Goal: Transaction & Acquisition: Purchase product/service

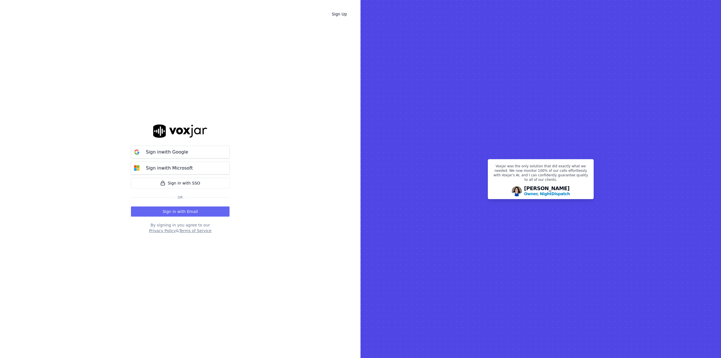
click at [210, 156] on button "Sign in with Google" at bounding box center [180, 152] width 99 height 13
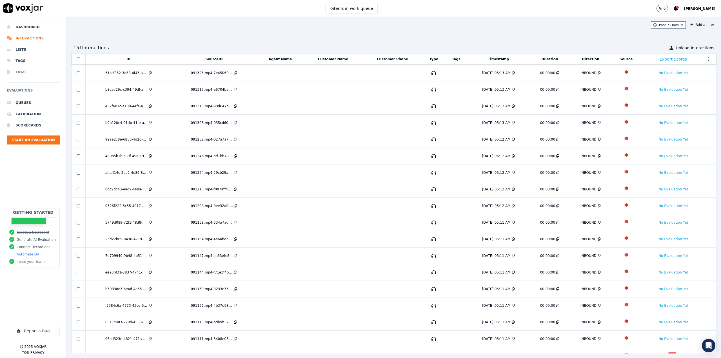
click at [665, 9] on p "0" at bounding box center [664, 8] width 2 height 5
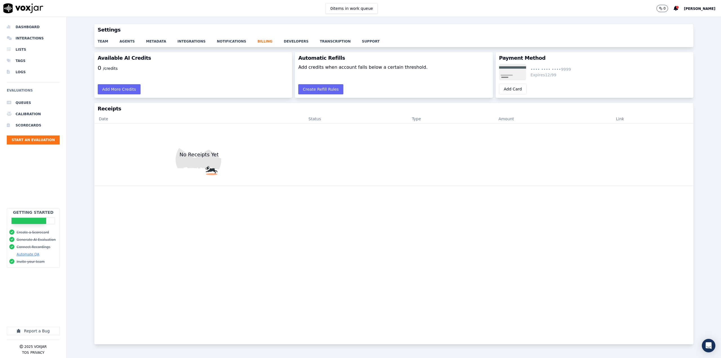
click at [120, 87] on button "Add More Credits" at bounding box center [119, 89] width 43 height 10
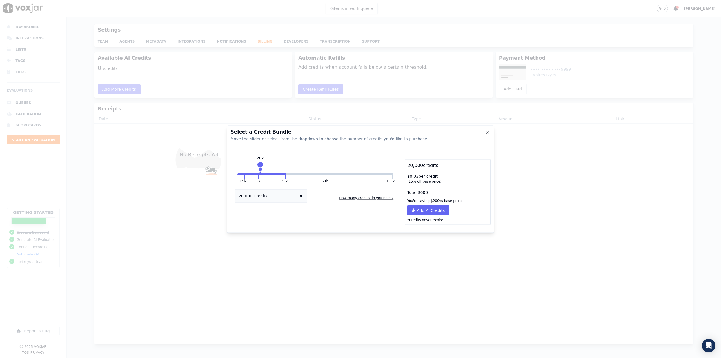
drag, startPoint x: 285, startPoint y: 165, endPoint x: 257, endPoint y: 168, distance: 27.7
click at [260, 168] on div "20k" at bounding box center [260, 167] width 0 height 9
drag, startPoint x: 259, startPoint y: 165, endPoint x: 283, endPoint y: 166, distance: 24.8
click at [283, 166] on div at bounding box center [282, 164] width 8 height 8
drag, startPoint x: 283, startPoint y: 166, endPoint x: 260, endPoint y: 167, distance: 23.7
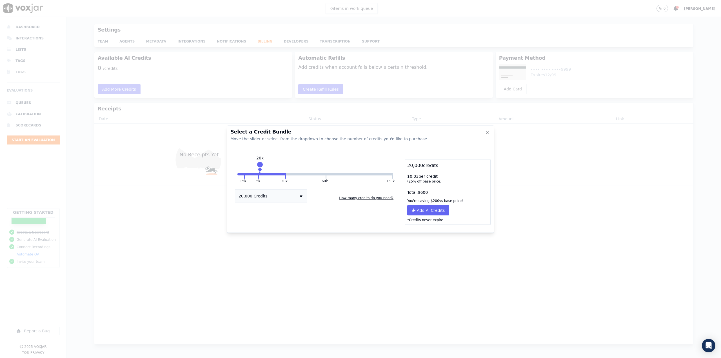
click at [260, 167] on div at bounding box center [260, 164] width 8 height 8
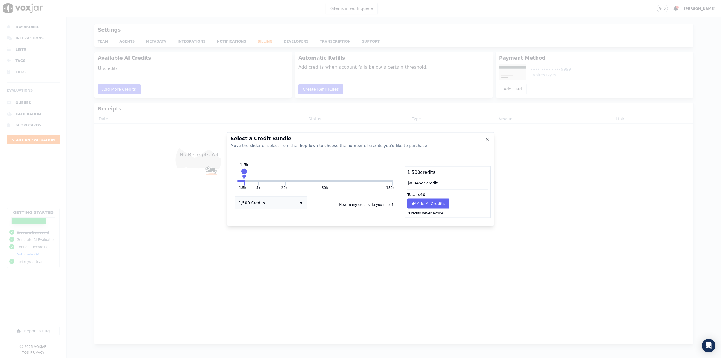
drag, startPoint x: 286, startPoint y: 164, endPoint x: 244, endPoint y: 164, distance: 42.2
click at [244, 169] on div "1.5k" at bounding box center [244, 173] width 0 height 9
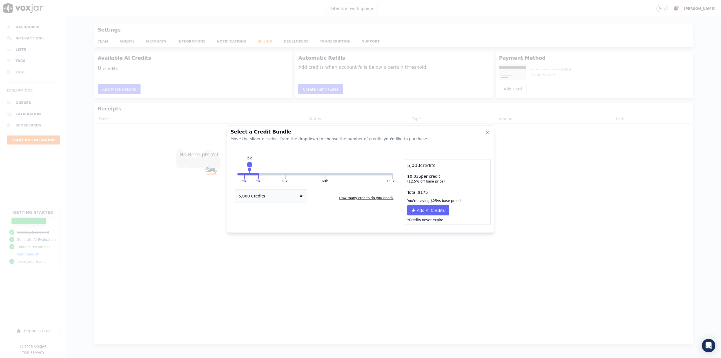
drag, startPoint x: 243, startPoint y: 171, endPoint x: 249, endPoint y: 172, distance: 6.5
click at [249, 172] on div "5k" at bounding box center [249, 167] width 0 height 9
drag, startPoint x: 260, startPoint y: 164, endPoint x: 273, endPoint y: 165, distance: 12.7
click at [273, 165] on div at bounding box center [269, 164] width 8 height 8
click at [421, 210] on button "Add AI Credits" at bounding box center [428, 210] width 42 height 10
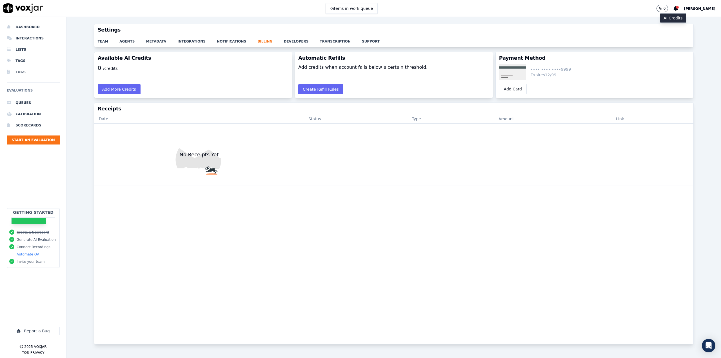
click at [662, 10] on icon "button" at bounding box center [661, 9] width 2 height 2
click at [668, 11] on button "0" at bounding box center [662, 8] width 12 height 7
click at [124, 88] on button "Add More Credits" at bounding box center [119, 89] width 43 height 10
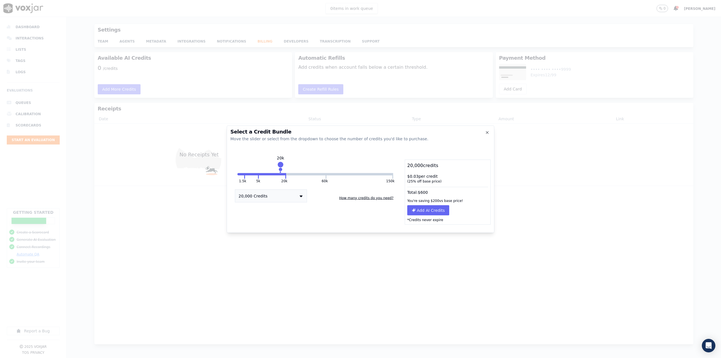
click at [284, 167] on div at bounding box center [280, 164] width 8 height 8
drag, startPoint x: 324, startPoint y: 164, endPoint x: 294, endPoint y: 166, distance: 30.2
click at [294, 166] on div at bounding box center [298, 164] width 8 height 8
drag, startPoint x: 326, startPoint y: 166, endPoint x: 296, endPoint y: 167, distance: 29.3
click at [296, 167] on div at bounding box center [296, 164] width 8 height 8
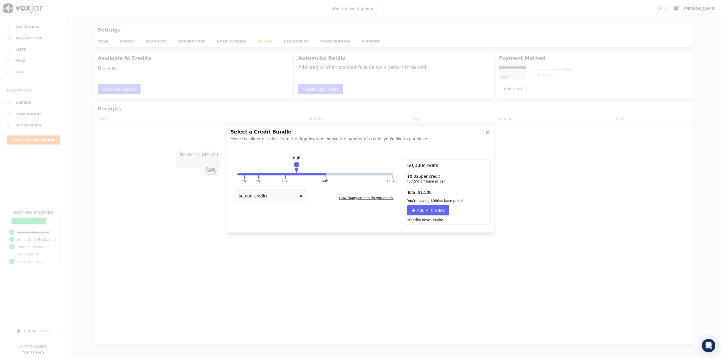
drag, startPoint x: 325, startPoint y: 166, endPoint x: 295, endPoint y: 167, distance: 29.6
click at [295, 167] on div at bounding box center [296, 164] width 8 height 8
click at [285, 178] on button at bounding box center [285, 176] width 1 height 6
click at [243, 176] on div "1.5k 5k 20k 60k 150k 20k 20,000 Credits How many credits do you need?" at bounding box center [315, 191] width 170 height 65
click at [243, 173] on div "1.5k 5k 20k 60k 150k 20k 20,000 Credits How many credits do you need?" at bounding box center [315, 191] width 170 height 65
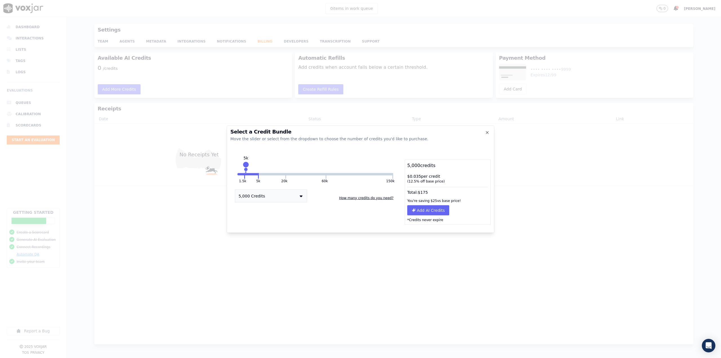
drag, startPoint x: 286, startPoint y: 162, endPoint x: 245, endPoint y: 172, distance: 41.8
click at [246, 172] on div "5k" at bounding box center [246, 167] width 0 height 9
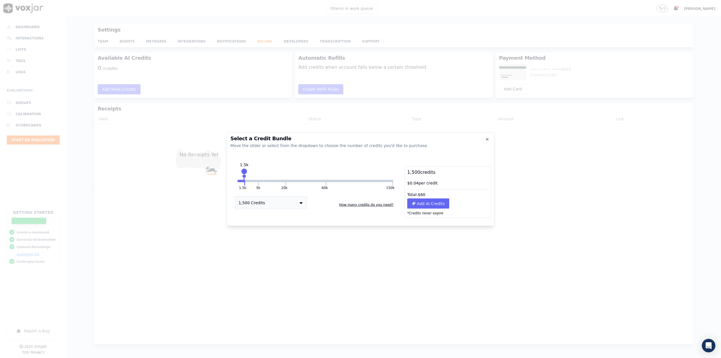
drag, startPoint x: 258, startPoint y: 165, endPoint x: 243, endPoint y: 167, distance: 15.3
click at [244, 169] on div "1.5k" at bounding box center [244, 173] width 0 height 9
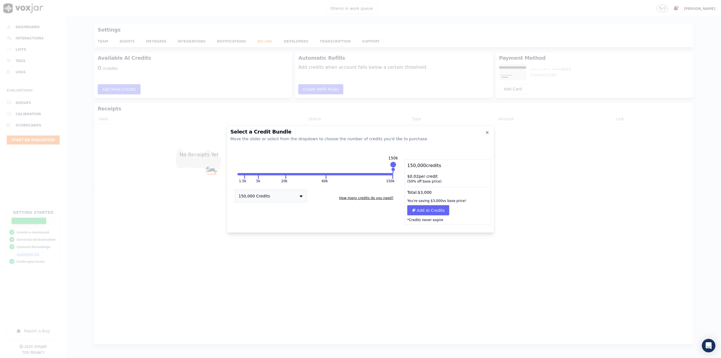
drag, startPoint x: 245, startPoint y: 172, endPoint x: 397, endPoint y: 184, distance: 152.5
click at [397, 184] on div "1.5k 5k 20k 60k 150k 150k 150,000 Credits How many credits do you need?" at bounding box center [315, 191] width 170 height 65
drag, startPoint x: 392, startPoint y: 163, endPoint x: 333, endPoint y: 165, distance: 59.4
click at [333, 165] on div at bounding box center [333, 164] width 8 height 8
drag, startPoint x: 373, startPoint y: 169, endPoint x: 330, endPoint y: 171, distance: 42.5
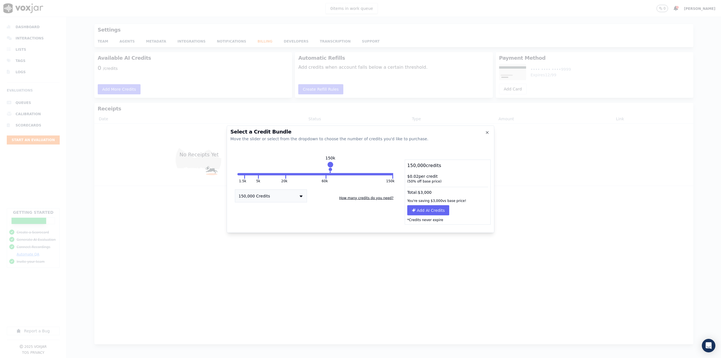
click at [330, 171] on div "150k" at bounding box center [330, 167] width 0 height 9
click at [326, 174] on button at bounding box center [325, 176] width 1 height 6
click at [285, 175] on button at bounding box center [285, 176] width 1 height 6
click at [392, 175] on button at bounding box center [392, 176] width 1 height 6
click at [258, 174] on button "5k" at bounding box center [251, 174] width 13 height 2
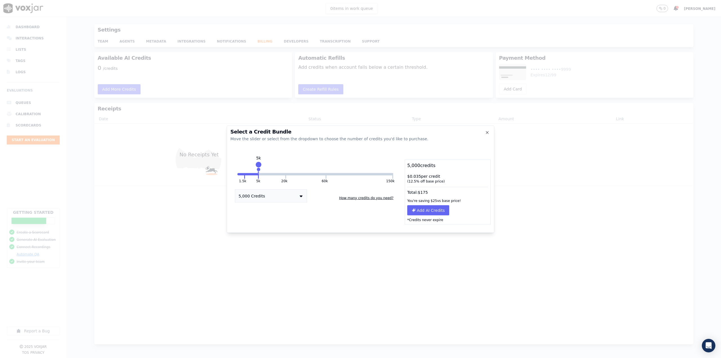
click at [286, 197] on button "5,000 Credits" at bounding box center [271, 195] width 72 height 13
click at [315, 189] on div "5,000 Credits 1,500 Credits 5,000 Credits 20,000 Credits 60,000 Credits 150,000…" at bounding box center [315, 196] width 170 height 14
click at [285, 180] on button "20k" at bounding box center [284, 180] width 6 height 5
click at [511, 98] on div at bounding box center [360, 179] width 721 height 358
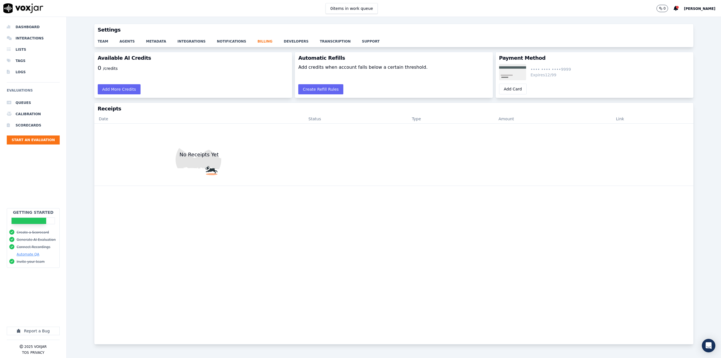
click at [508, 89] on button "Add Card" at bounding box center [513, 89] width 28 height 11
click at [110, 89] on button "Add More Credits" at bounding box center [119, 90] width 43 height 10
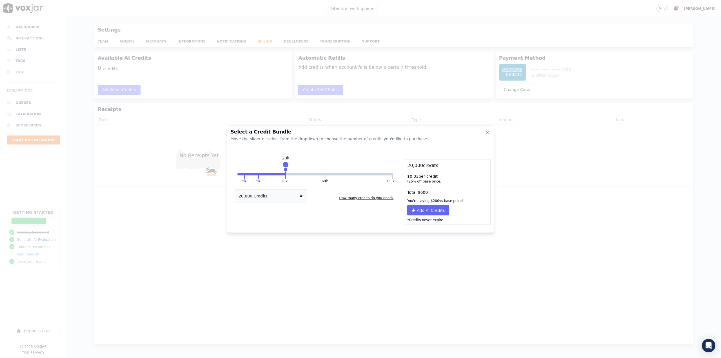
click at [430, 209] on button "Add AI Credits" at bounding box center [428, 210] width 42 height 10
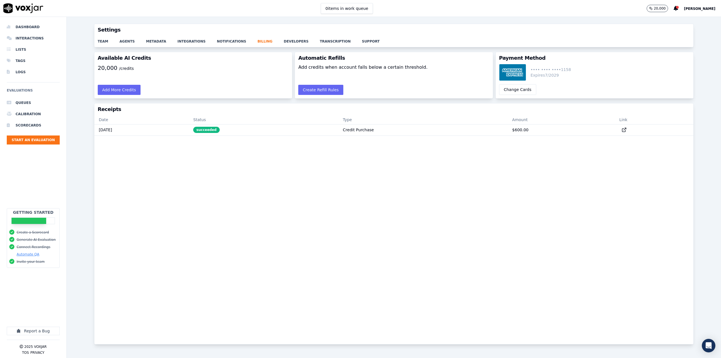
click at [299, 88] on button "Create Refill Rules" at bounding box center [320, 90] width 45 height 10
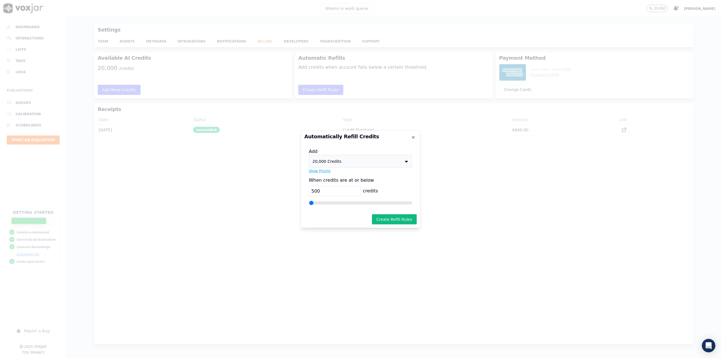
click at [376, 158] on button "20,000 Credits" at bounding box center [360, 161] width 103 height 13
click at [366, 186] on div "20,000 Credits" at bounding box center [360, 188] width 103 height 8
click at [384, 158] on button "20,000 Credits" at bounding box center [360, 161] width 103 height 13
click at [412, 137] on icon "button" at bounding box center [413, 137] width 5 height 5
